Goal: Find specific page/section: Find specific page/section

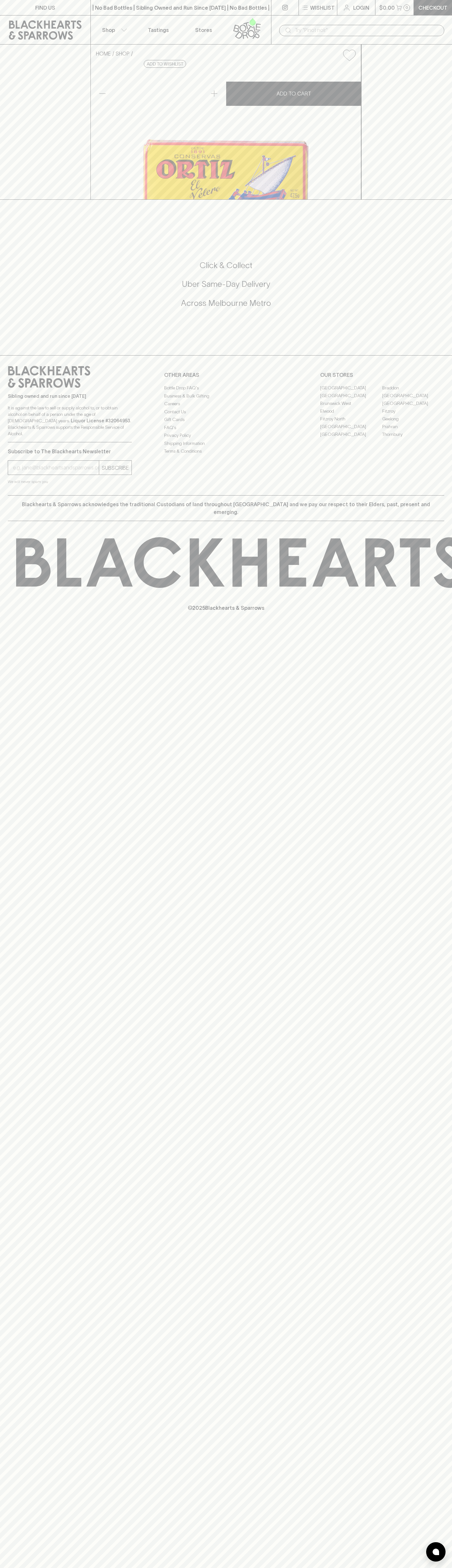
click at [351, 430] on link "[GEOGRAPHIC_DATA]" at bounding box center [351, 426] width 62 height 8
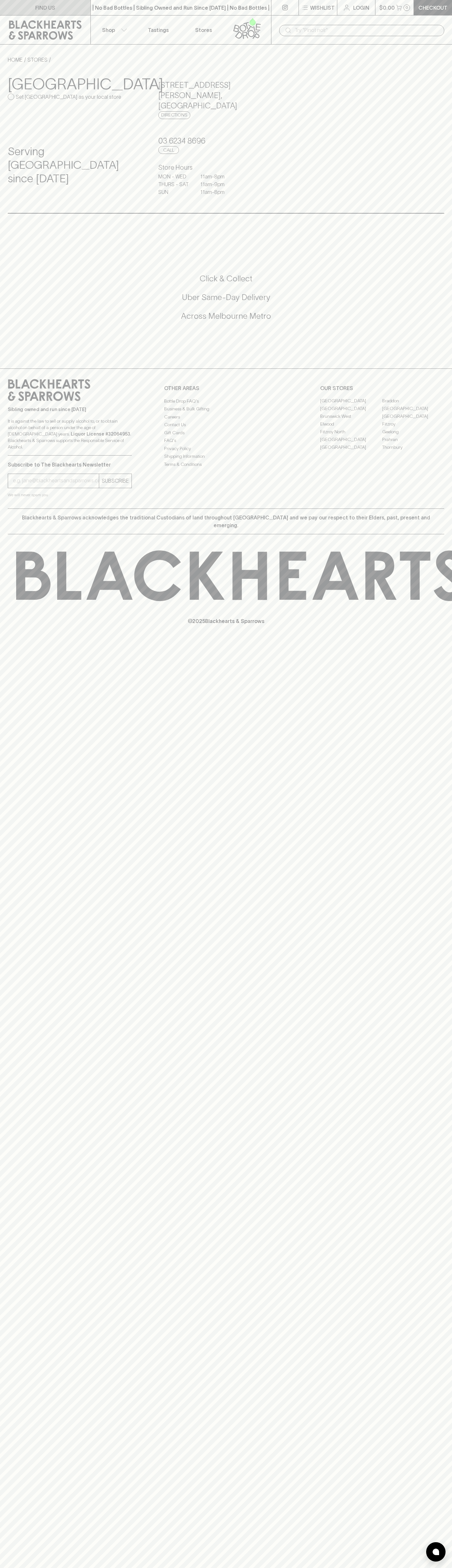
click at [25, 4] on link "FIND US" at bounding box center [45, 7] width 90 height 15
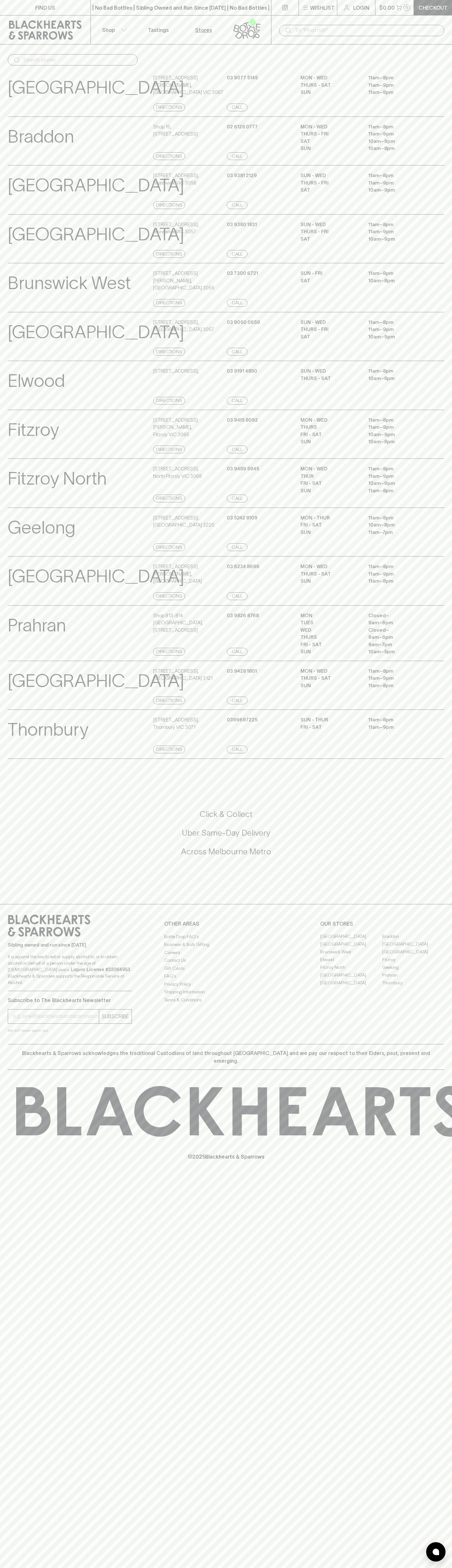
click at [53, 1567] on html "FIND US | No Bad Bottles | Sibling Owned and Run Since [DATE] | No Bad Bottles …" at bounding box center [226, 784] width 452 height 1568
click at [12, 1502] on div "FIND US | No Bad Bottles | Sibling Owned and Run Since [DATE] | No Bad Bottles …" at bounding box center [226, 784] width 452 height 1568
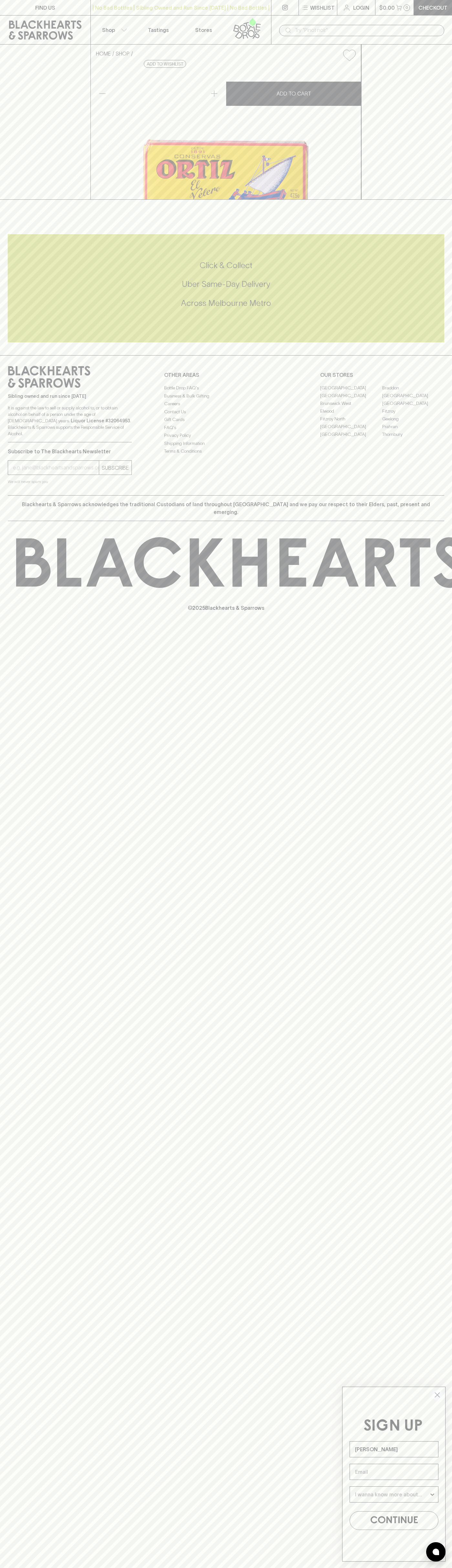
type input "[PERSON_NAME]"
